Goal: Check status

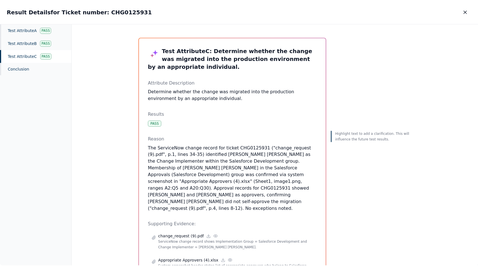
scroll to position [106, 0]
click at [34, 35] on div "Test Attribute A Pass" at bounding box center [36, 30] width 72 height 13
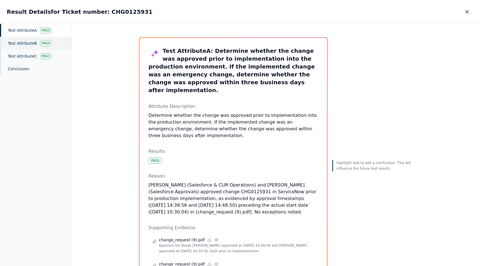
click at [33, 39] on div "Test Attribute B Pass" at bounding box center [36, 43] width 72 height 13
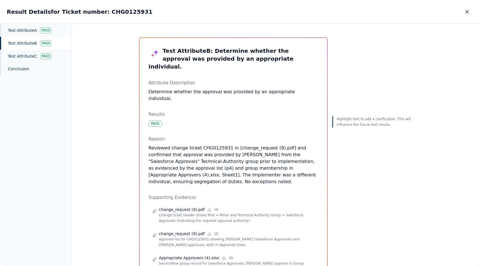
click at [33, 47] on div "Test Attribute B Pass" at bounding box center [36, 43] width 72 height 13
click at [33, 52] on div "Test Attribute C Pass" at bounding box center [36, 56] width 72 height 13
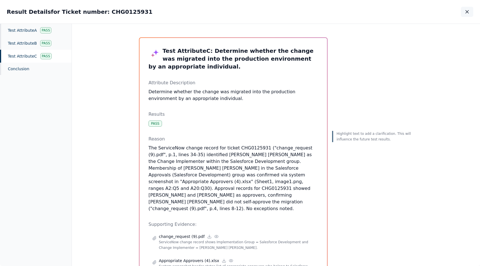
click at [466, 12] on icon "button" at bounding box center [467, 12] width 6 height 6
